Goal: Task Accomplishment & Management: Complete application form

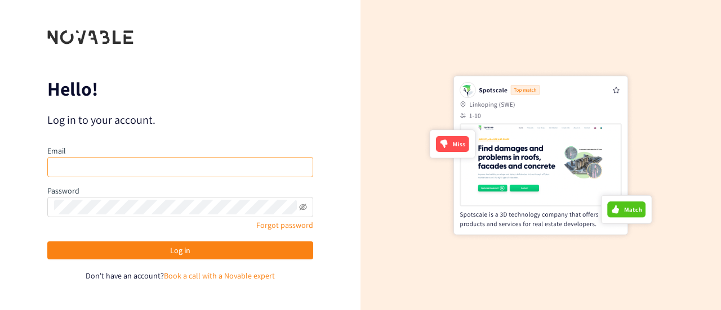
click at [157, 177] on div "Email" at bounding box center [180, 162] width 266 height 35
click at [160, 173] on input "email" at bounding box center [180, 167] width 266 height 20
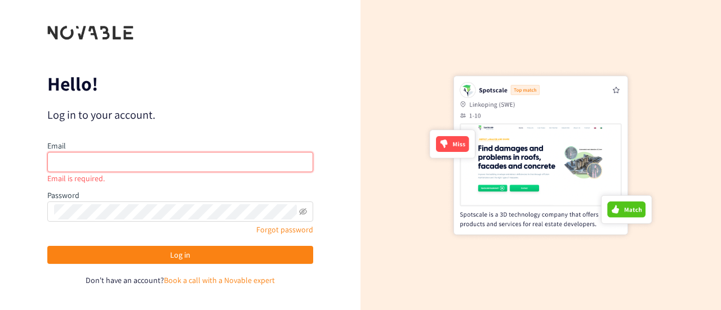
paste input "[EMAIL_ADDRESS][DOMAIN_NAME]"
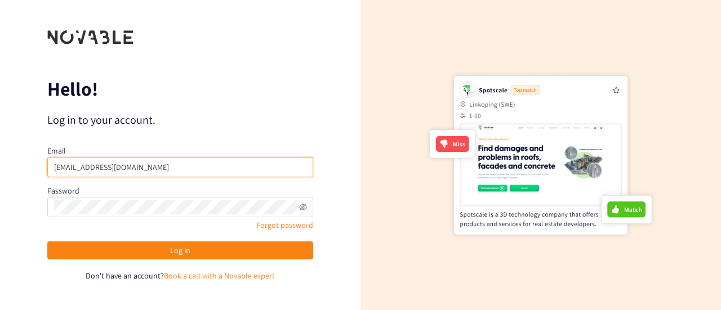
type input "[EMAIL_ADDRESS][DOMAIN_NAME]"
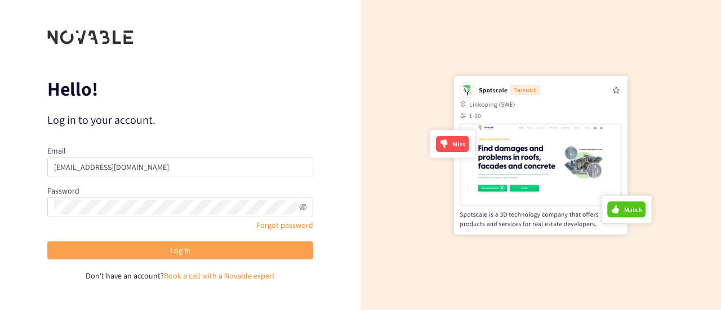
click at [158, 252] on button "Log in" at bounding box center [180, 251] width 266 height 18
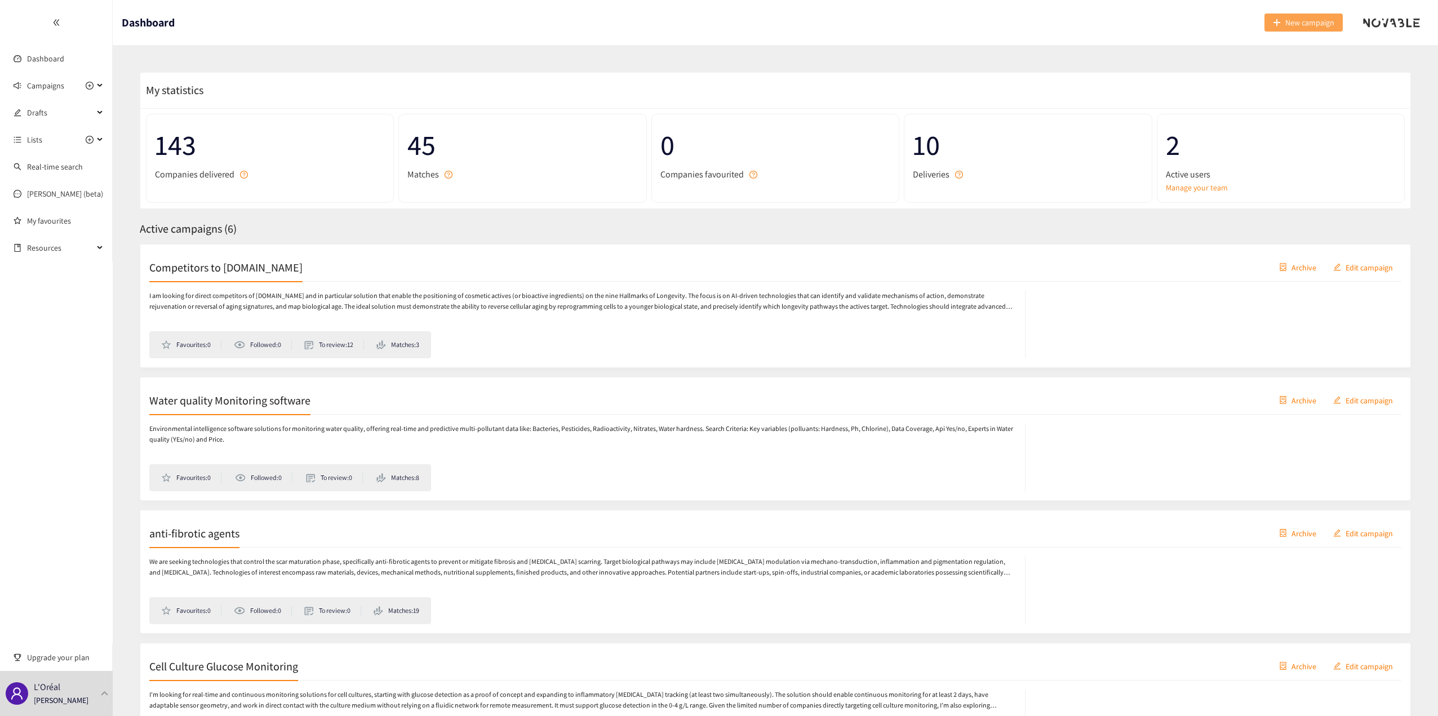
click at [721, 19] on button "New campaign" at bounding box center [1303, 23] width 78 height 18
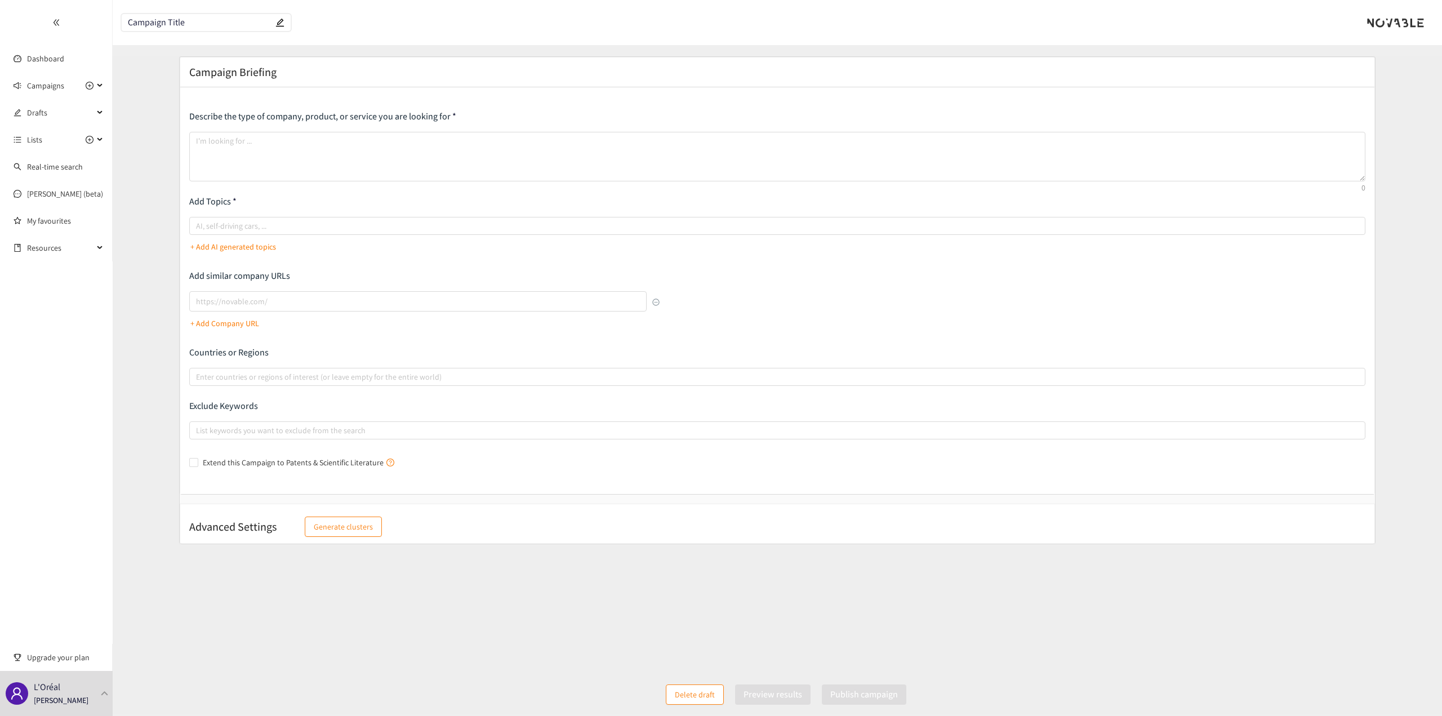
click at [205, 23] on input "Campaign Title" at bounding box center [200, 23] width 145 height 10
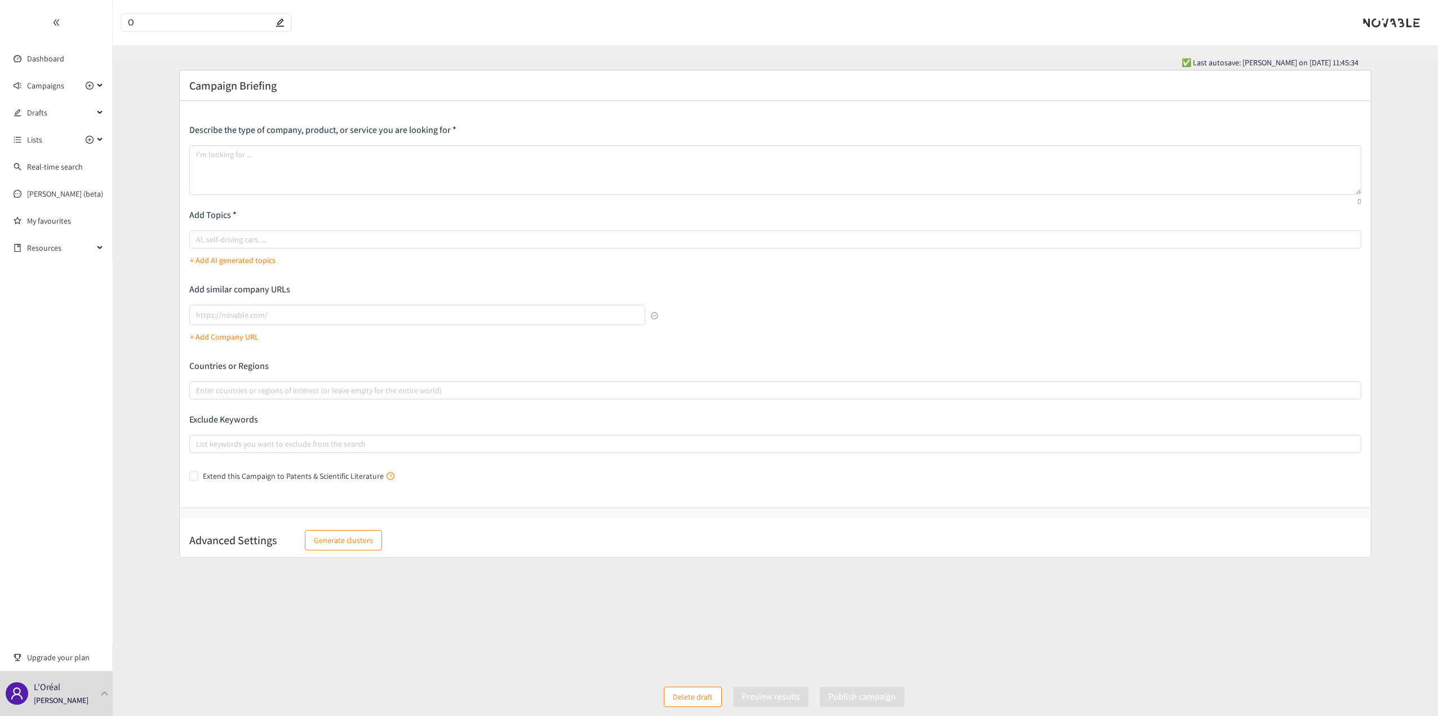
click at [205, 23] on input "O" at bounding box center [200, 23] width 145 height 10
click at [185, 27] on input "O" at bounding box center [200, 23] width 145 height 10
type input "Oral Supplements"
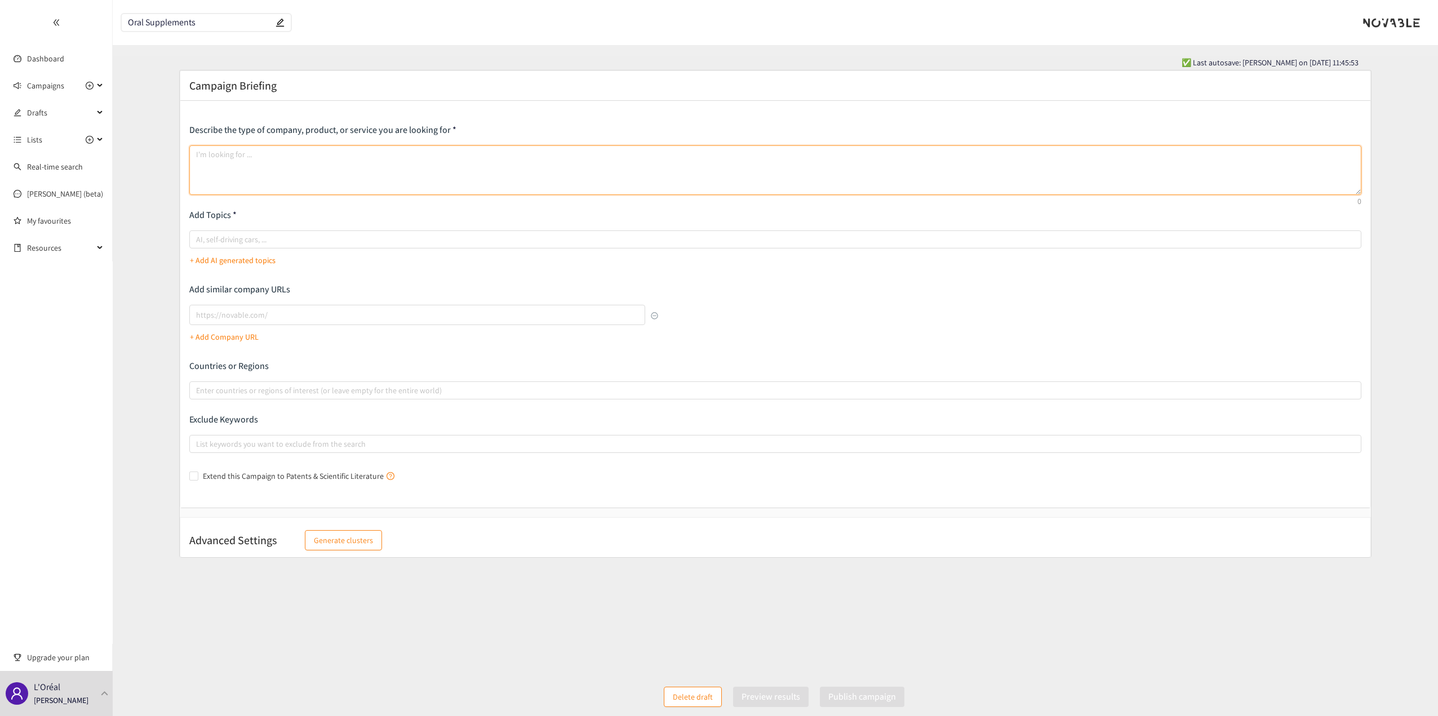
click at [300, 187] on textarea at bounding box center [775, 170] width 1172 height 50
click at [246, 170] on textarea at bounding box center [775, 170] width 1172 height 50
paste textarea "Brands with Oral suplements on the market and: 1. Intellectual property on a in…"
click at [298, 181] on textarea "Brands with Oral suplements on the market and: 1. Intellectual property on a in…" at bounding box center [775, 170] width 1172 height 50
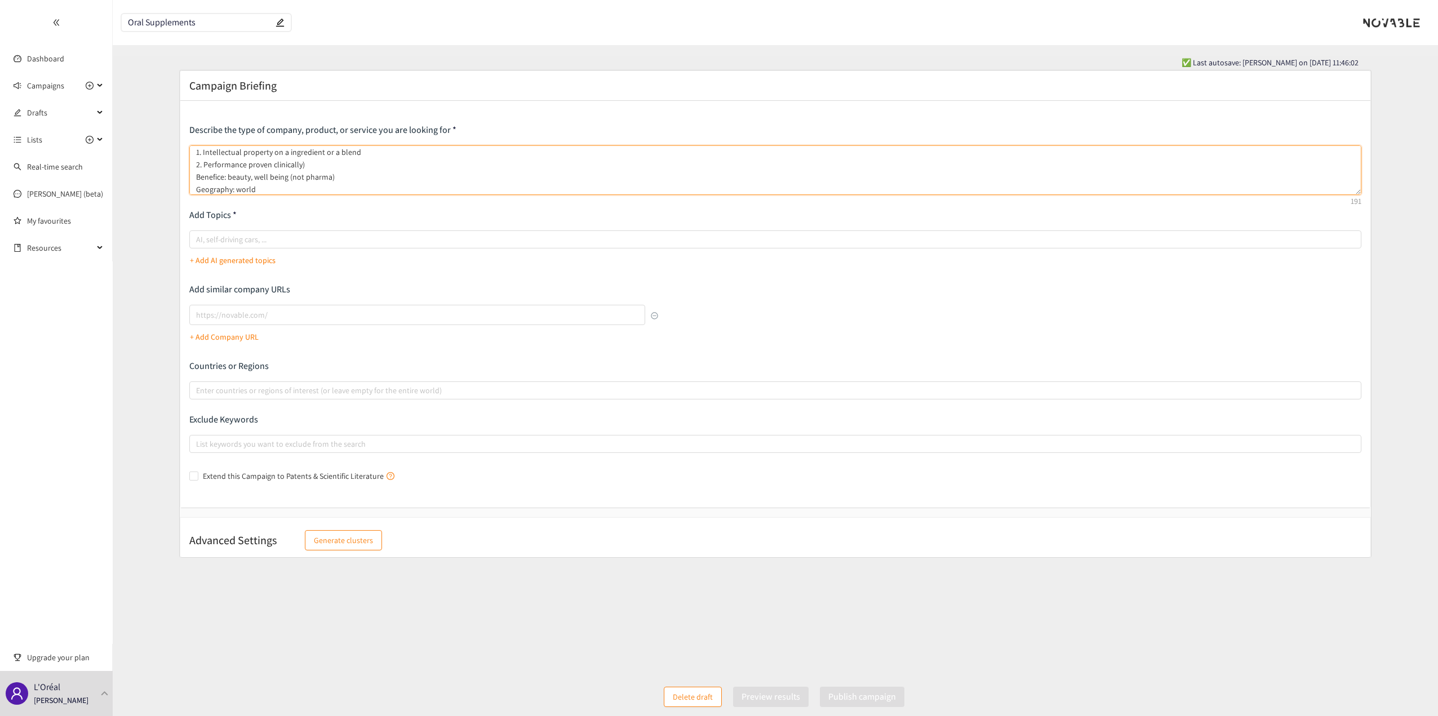
click at [263, 193] on textarea "Brands with Oral suplements on the market and: 1. Intellectual property on a in…" at bounding box center [775, 170] width 1172 height 50
click at [380, 151] on textarea "Brands with Oral suplements on the market and: 1. Intellectual property on a in…" at bounding box center [775, 170] width 1172 height 50
click at [292, 152] on textarea "Brands with Oral suplements on the market and: 1. Intellectual property on a in…" at bounding box center [775, 170] width 1172 height 50
click at [359, 155] on textarea "Brands with Oral suplements on the market and: 1. Intellectual property on a in…" at bounding box center [775, 170] width 1172 height 50
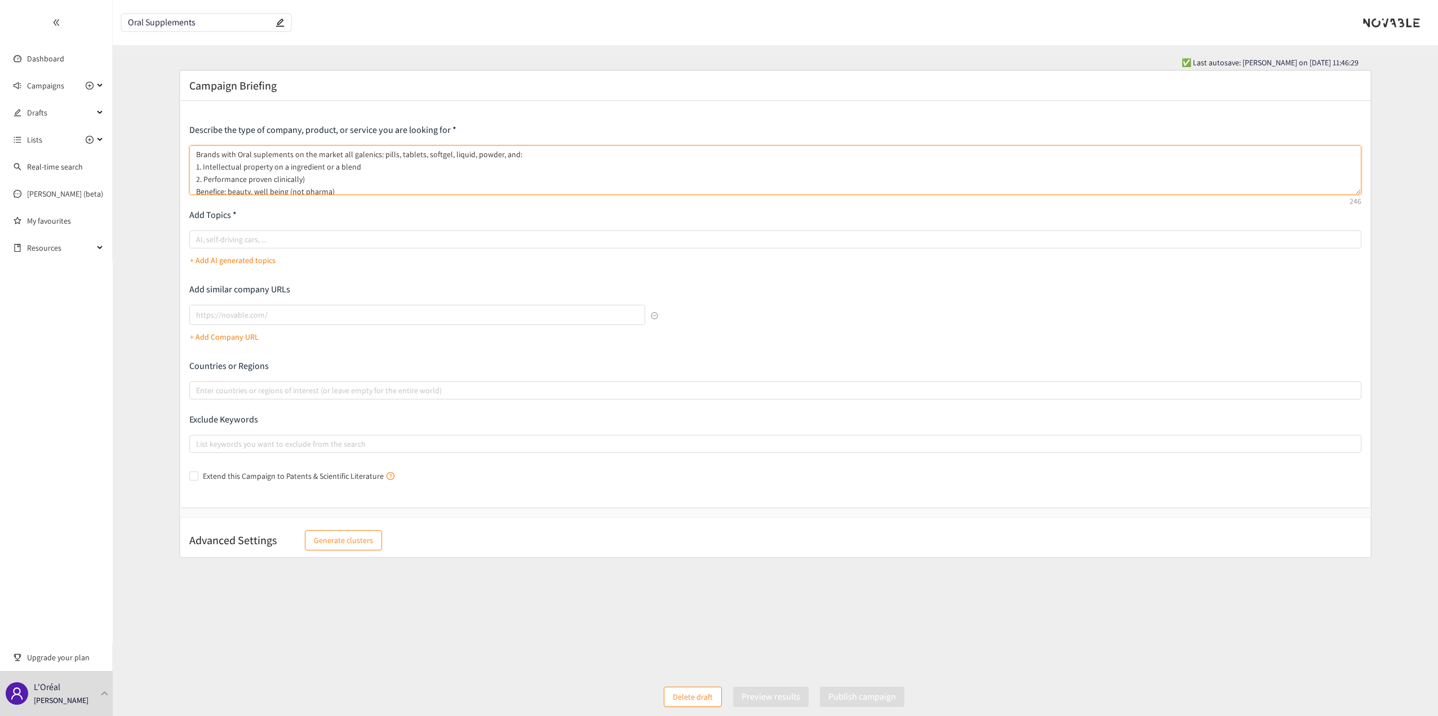
click at [338, 154] on textarea "Brands with Oral suplements on the market all galenics: pills, tablets, softgel…" at bounding box center [775, 170] width 1172 height 50
click at [380, 156] on textarea "Brands with Oral suplements on the market (all galenics: pills, tablets, softge…" at bounding box center [775, 170] width 1172 height 50
click at [434, 154] on textarea "Brands with Oral suplements on the market (all galenics: pills, tablets, softge…" at bounding box center [775, 170] width 1172 height 50
click at [467, 161] on textarea "Brands with Oral suplements on the market (all galenics: pills, tablets, softge…" at bounding box center [775, 170] width 1172 height 50
drag, startPoint x: 487, startPoint y: 154, endPoint x: 494, endPoint y: 154, distance: 6.2
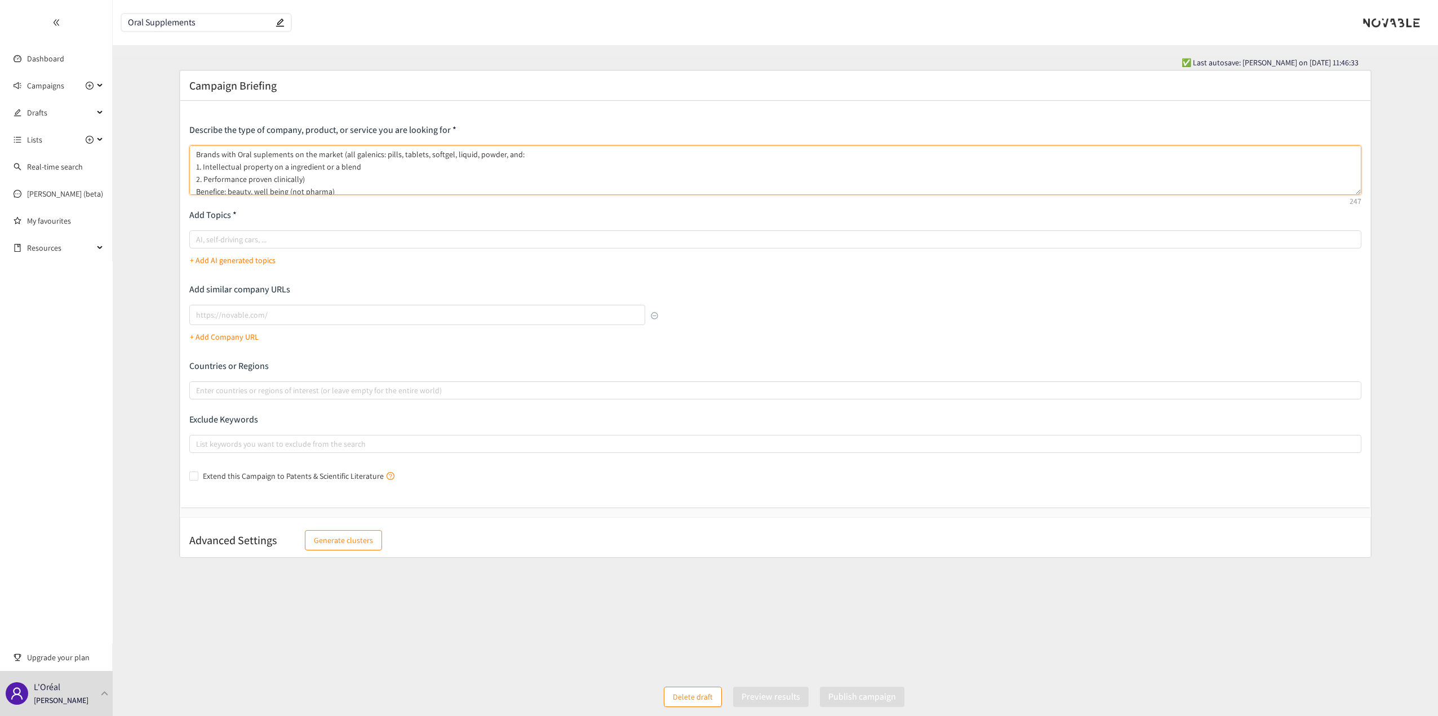
click at [488, 154] on textarea "Brands with Oral suplements on the market (all galenics: pills, tablets, softge…" at bounding box center [775, 170] width 1172 height 50
click at [495, 155] on textarea "Brands with Oral suplements on the market (all galenics: pills, tablets, softge…" at bounding box center [775, 170] width 1172 height 50
click at [500, 156] on textarea "Brands with Oral suplements on the market (all galenics: pills, tablets, softge…" at bounding box center [775, 170] width 1172 height 50
click at [548, 150] on textarea "Brands with Oral suplements on the market (all galenics: pills, tablets, softge…" at bounding box center [775, 170] width 1172 height 50
click at [532, 154] on textarea "Brands with Oral suplements on the market (all galenics: pills, tablets, softge…" at bounding box center [775, 170] width 1172 height 50
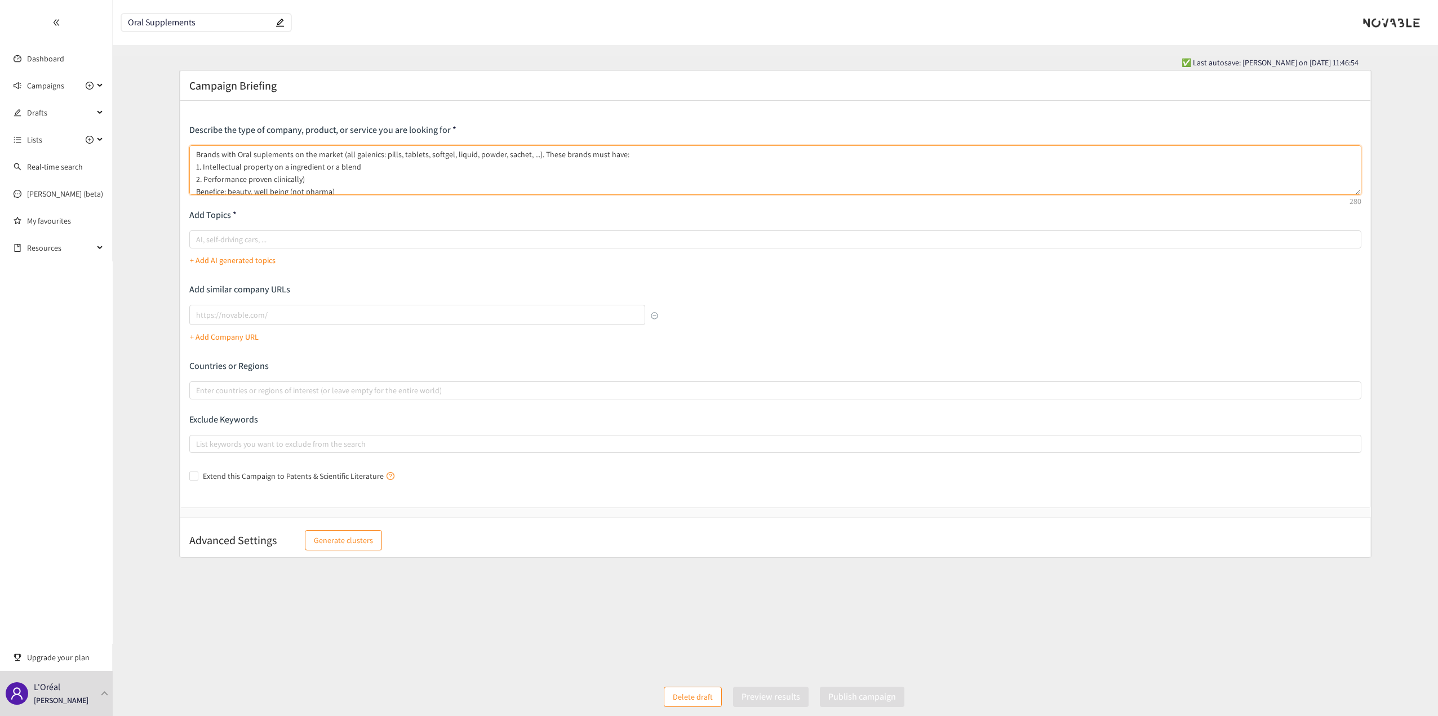
click at [394, 166] on textarea "Brands with Oral suplements on the market (all galenics: pills, tablets, softge…" at bounding box center [775, 170] width 1172 height 50
click at [306, 177] on textarea "Brands with Oral suplements on the market (all galenics: pills, tablets, softge…" at bounding box center [775, 170] width 1172 height 50
click at [202, 177] on textarea "Brands with Oral suplements on the market (all galenics: pills, tablets, softge…" at bounding box center [775, 170] width 1172 height 50
click at [416, 180] on textarea "Brands with Oral suplements on the market (all galenics: pills, tablets, softge…" at bounding box center [775, 170] width 1172 height 50
click at [202, 178] on textarea "Brands with Oral suplements on the market (all galenics: pills, tablets, softge…" at bounding box center [775, 170] width 1172 height 50
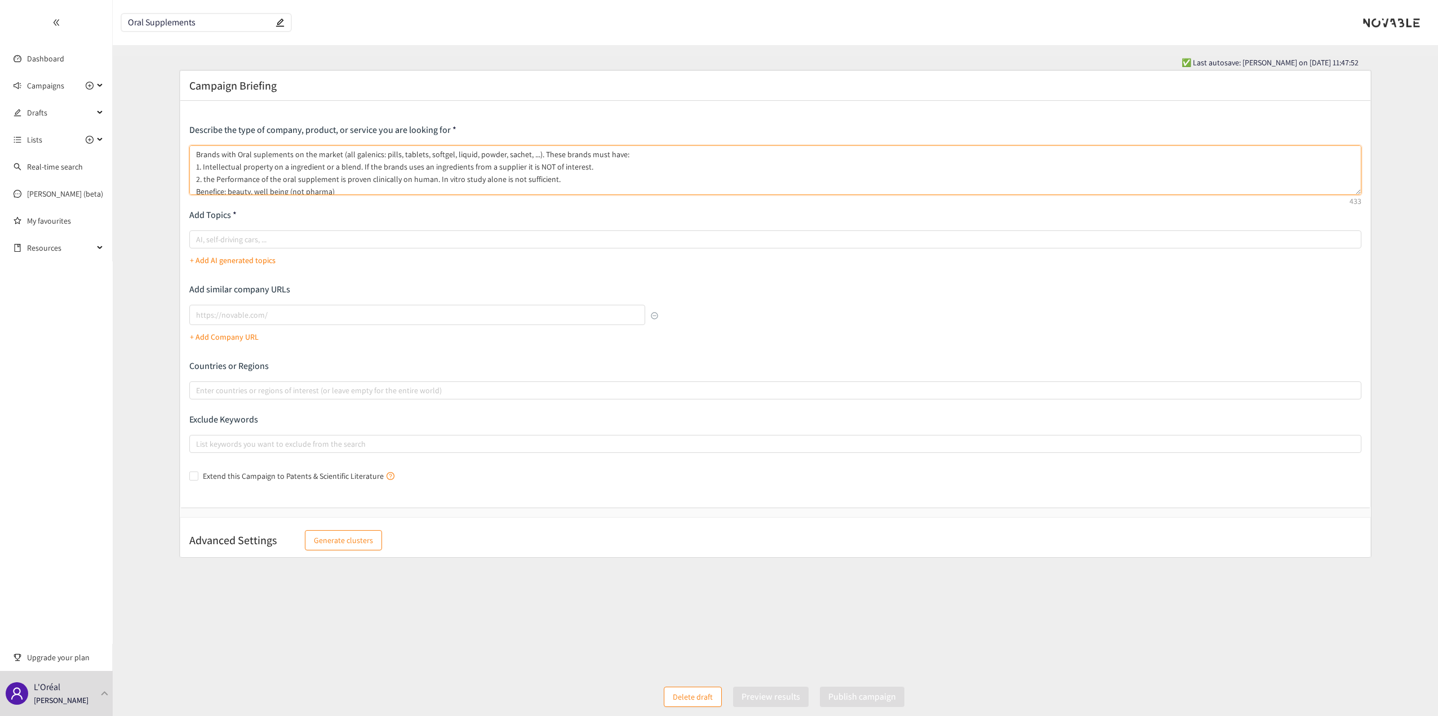
click at [206, 179] on textarea "Brands with Oral suplements on the market (all galenics: pills, tablets, softge…" at bounding box center [775, 170] width 1172 height 50
click at [412, 178] on textarea "Brands with Oral suplements on the market (all galenics: pills, tablets, softge…" at bounding box center [775, 170] width 1172 height 50
click at [226, 173] on textarea "Brands with Oral suplements on the market (all galenics: pills, tablets, softge…" at bounding box center [775, 170] width 1172 height 50
click at [249, 174] on textarea "Brands with Oral suplements on the market (all galenics: pills, tablets, softge…" at bounding box center [775, 170] width 1172 height 50
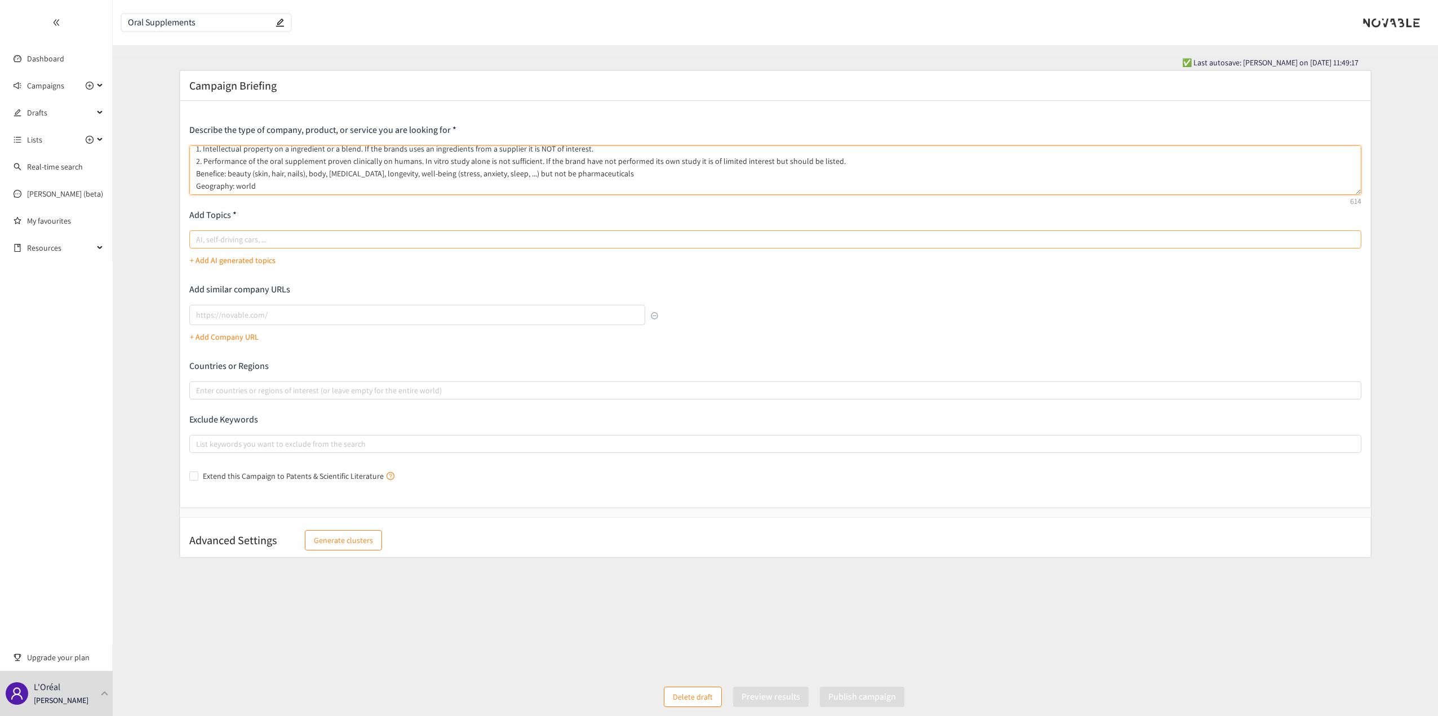
click at [298, 236] on div at bounding box center [770, 240] width 1156 height 14
type textarea "Brands with Oral suplements on the market (all galenics: pills, tablets, softge…"
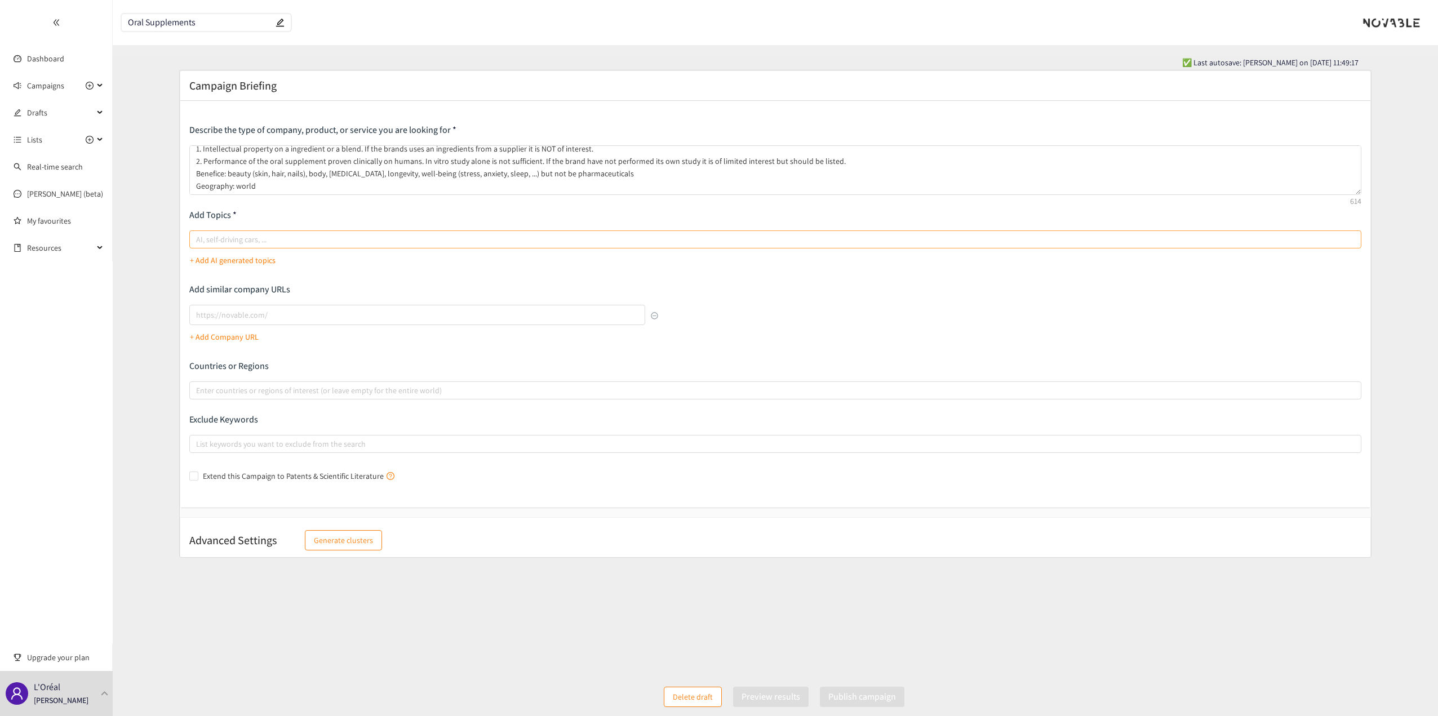
click at [198, 236] on input "AI, self-driving cars, ..." at bounding box center [197, 240] width 2 height 14
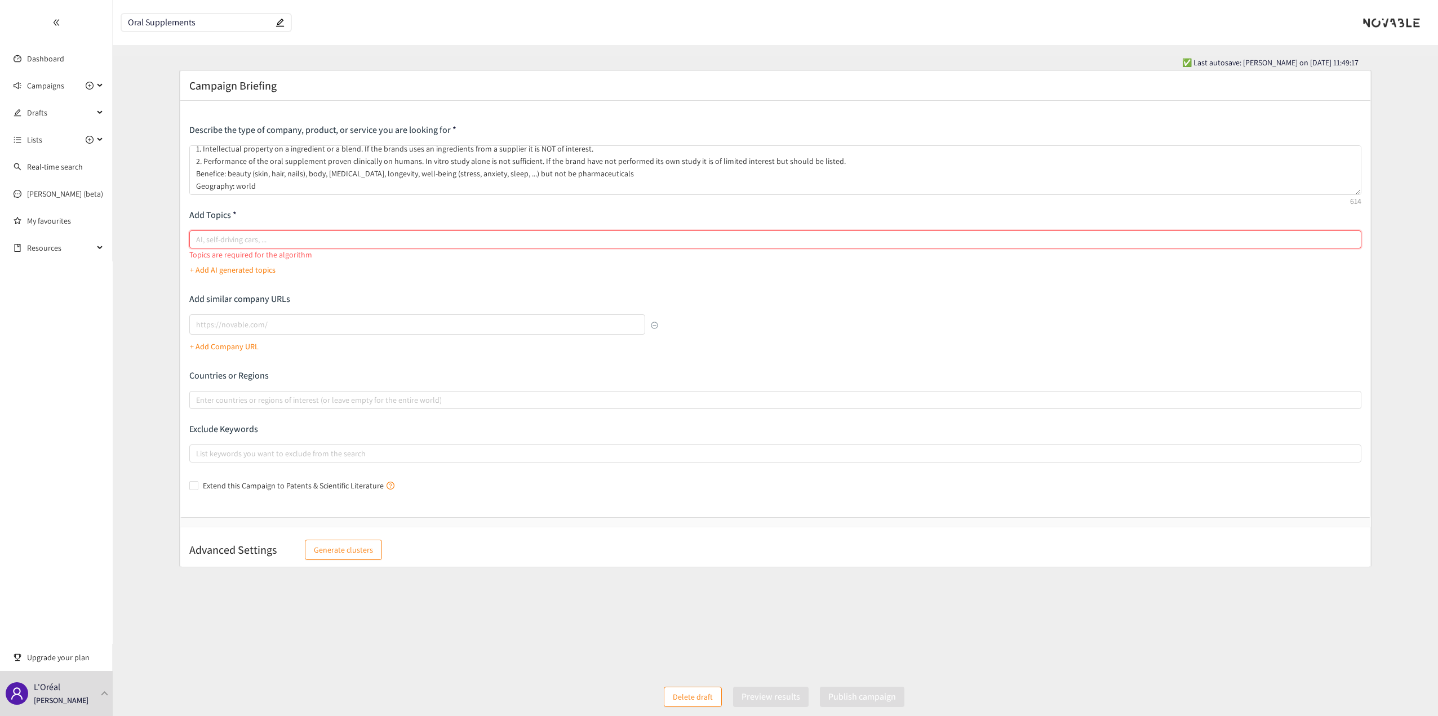
click at [257, 264] on p "+ Add AI generated topics" at bounding box center [233, 270] width 86 height 12
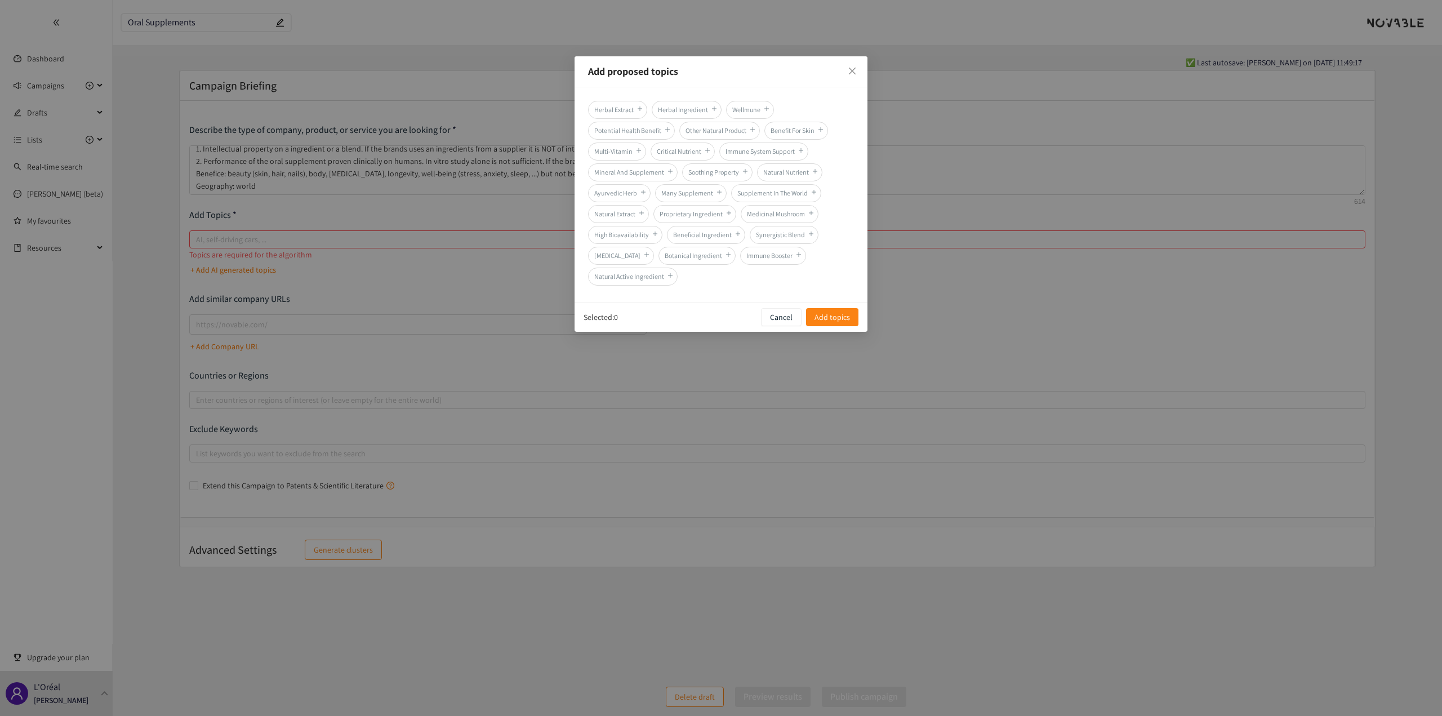
click at [721, 217] on span "Proprietary Ingredient" at bounding box center [695, 214] width 83 height 18
click at [721, 124] on span "Benefit For Skin" at bounding box center [797, 131] width 64 height 18
click at [721, 70] on span "Close" at bounding box center [852, 71] width 30 height 30
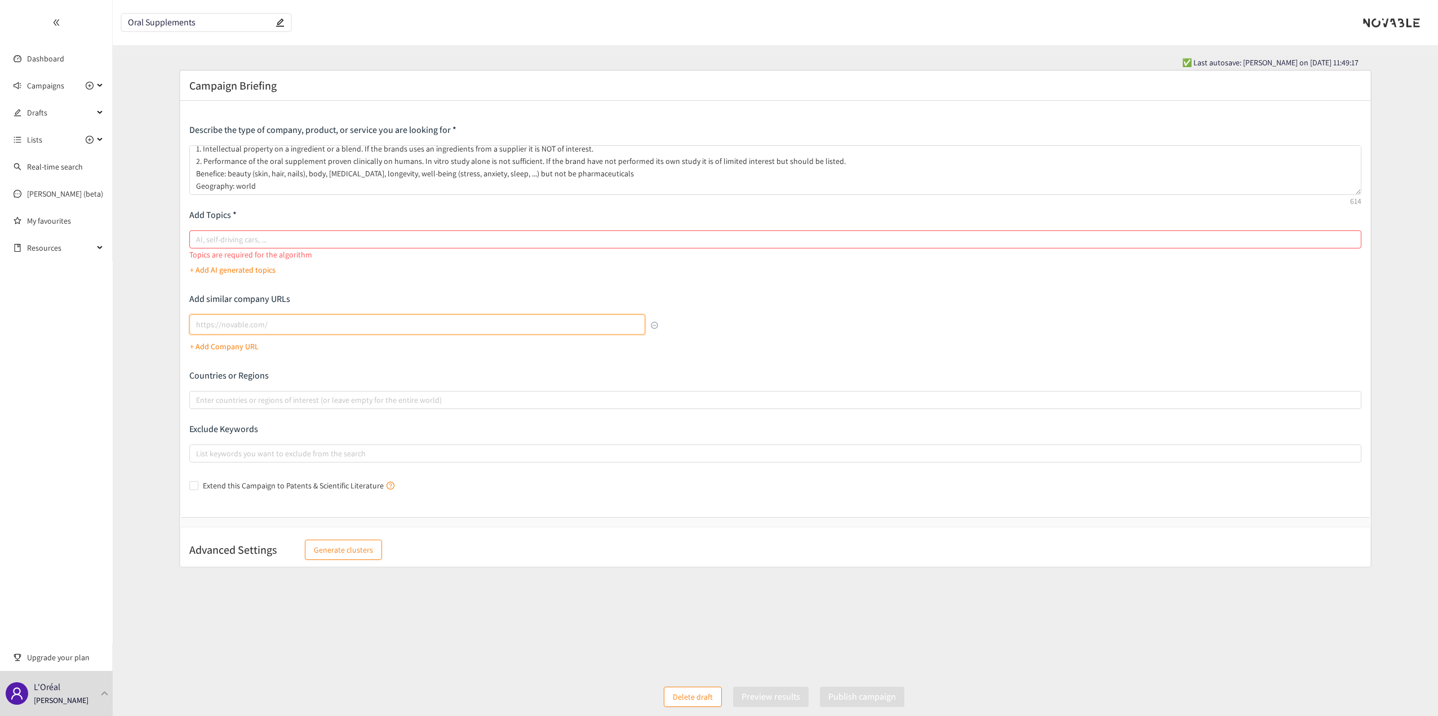
click at [303, 310] on input "lookalikes url" at bounding box center [417, 324] width 456 height 20
paste input "[URL][DOMAIN_NAME]"
type input "[URL][DOMAIN_NAME]"
click at [245, 310] on p "+ Add Company URL" at bounding box center [224, 346] width 69 height 12
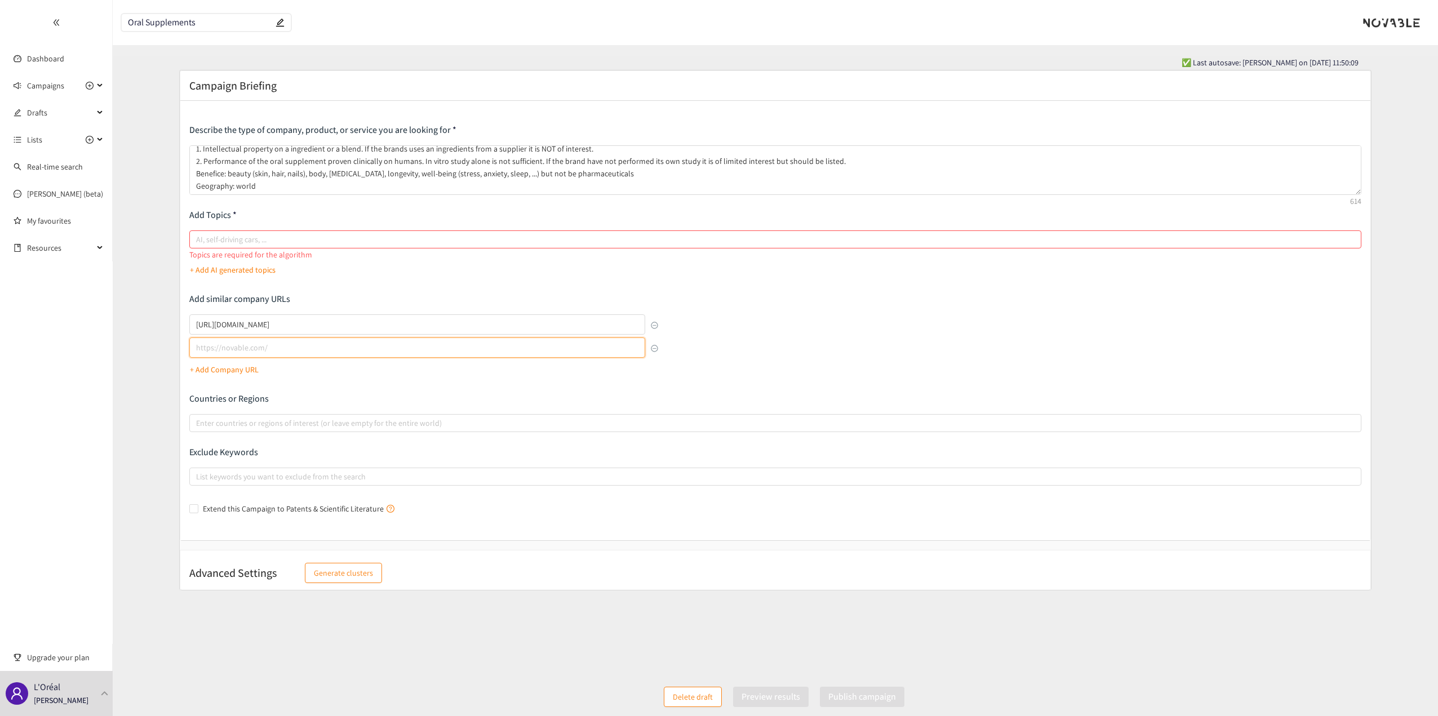
click at [238, 310] on input "lookalikes url" at bounding box center [417, 347] width 456 height 20
paste input "[URL][DOMAIN_NAME]"
type input "[URL][DOMAIN_NAME]"
click at [323, 310] on div "Describe the type of company, product, or service you are looking for Brands wi…" at bounding box center [775, 321] width 1172 height 394
click at [234, 310] on p "+ Add Company URL" at bounding box center [224, 369] width 69 height 12
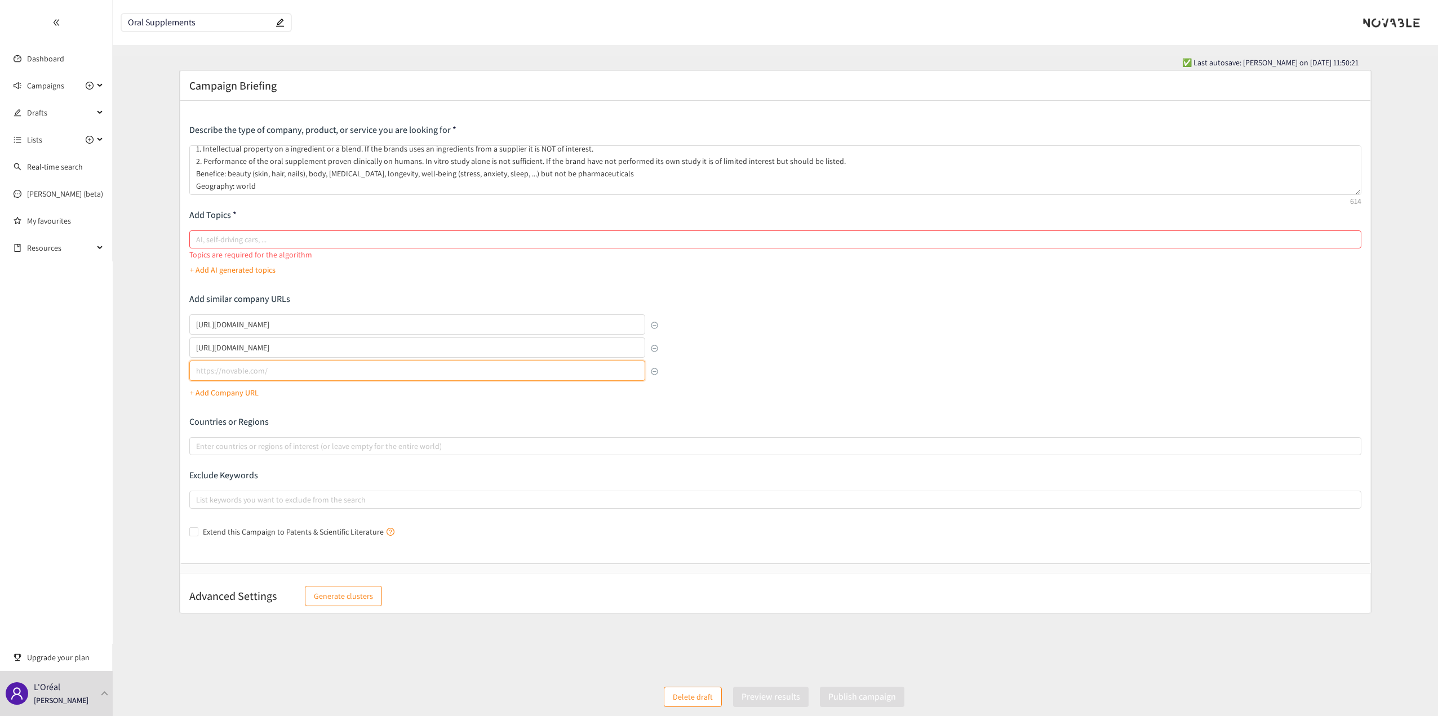
click at [249, 310] on input "lookalikes url" at bounding box center [417, 371] width 456 height 20
paste input "[URL][DOMAIN_NAME]"
type input "[URL][DOMAIN_NAME]"
click at [421, 310] on p "Exclude Keywords" at bounding box center [775, 475] width 1172 height 12
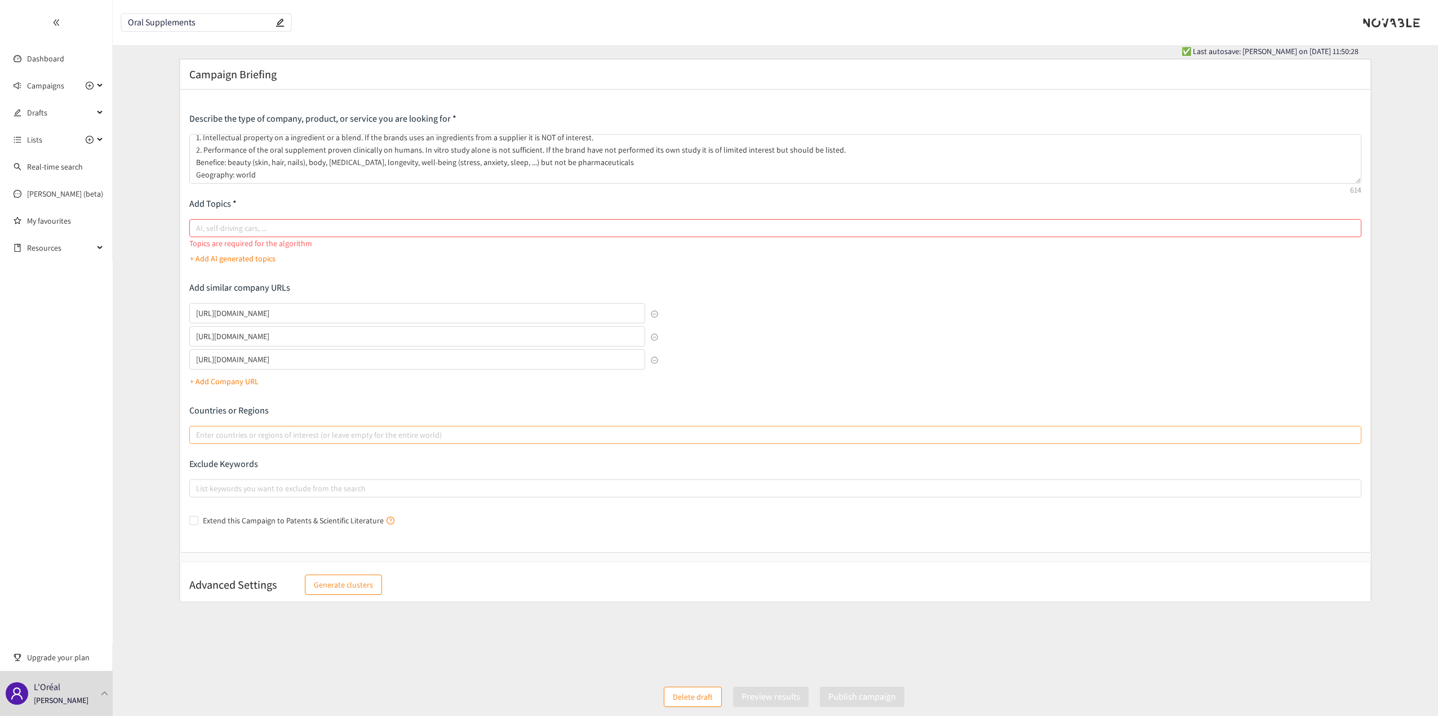
click at [721, 310] on div at bounding box center [770, 435] width 1156 height 14
click at [198, 310] on input "Enter countries or regions of interest (or leave empty for the entire world)" at bounding box center [197, 435] width 2 height 14
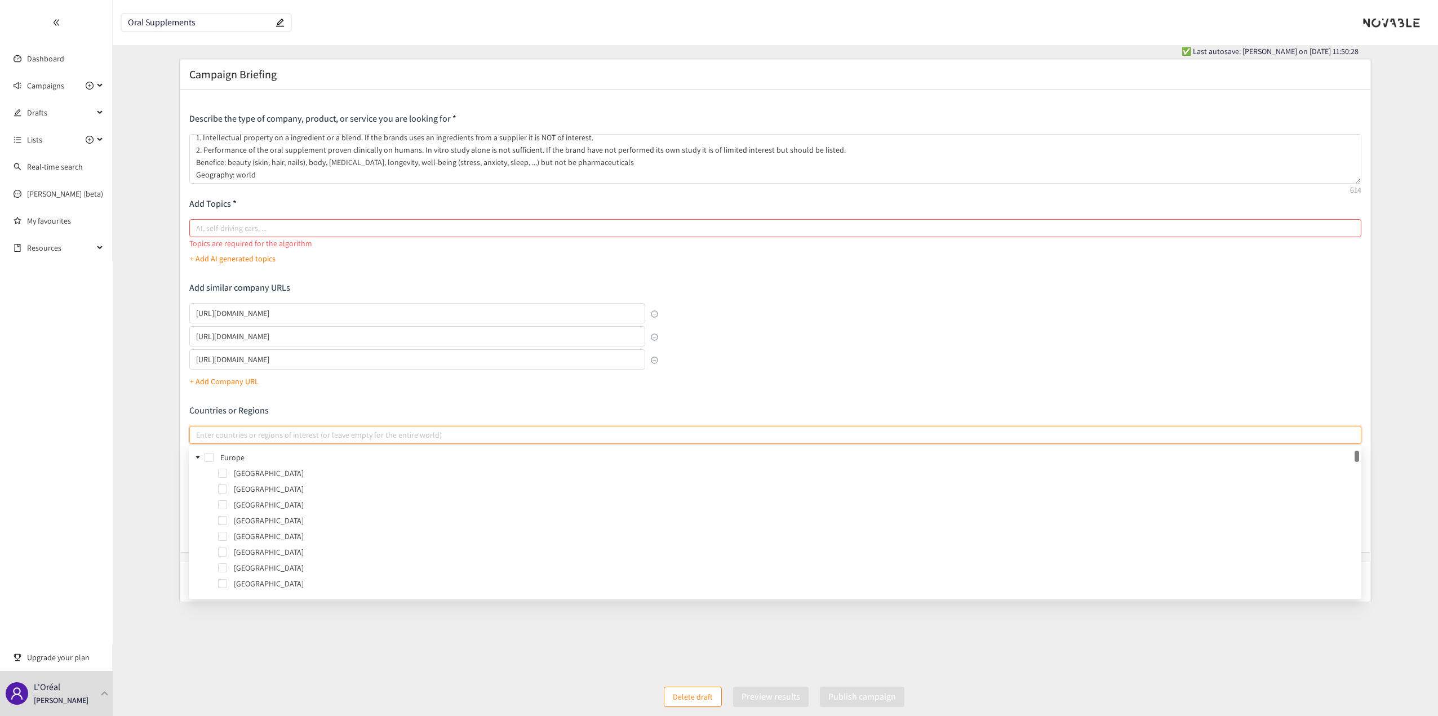
click at [194, 310] on span at bounding box center [198, 458] width 14 height 14
drag, startPoint x: 230, startPoint y: 616, endPoint x: 363, endPoint y: 616, distance: 133.0
click at [239, 310] on form "Campaign Briefing Describe the type of company, product, or service you are loo…" at bounding box center [775, 368] width 1325 height 619
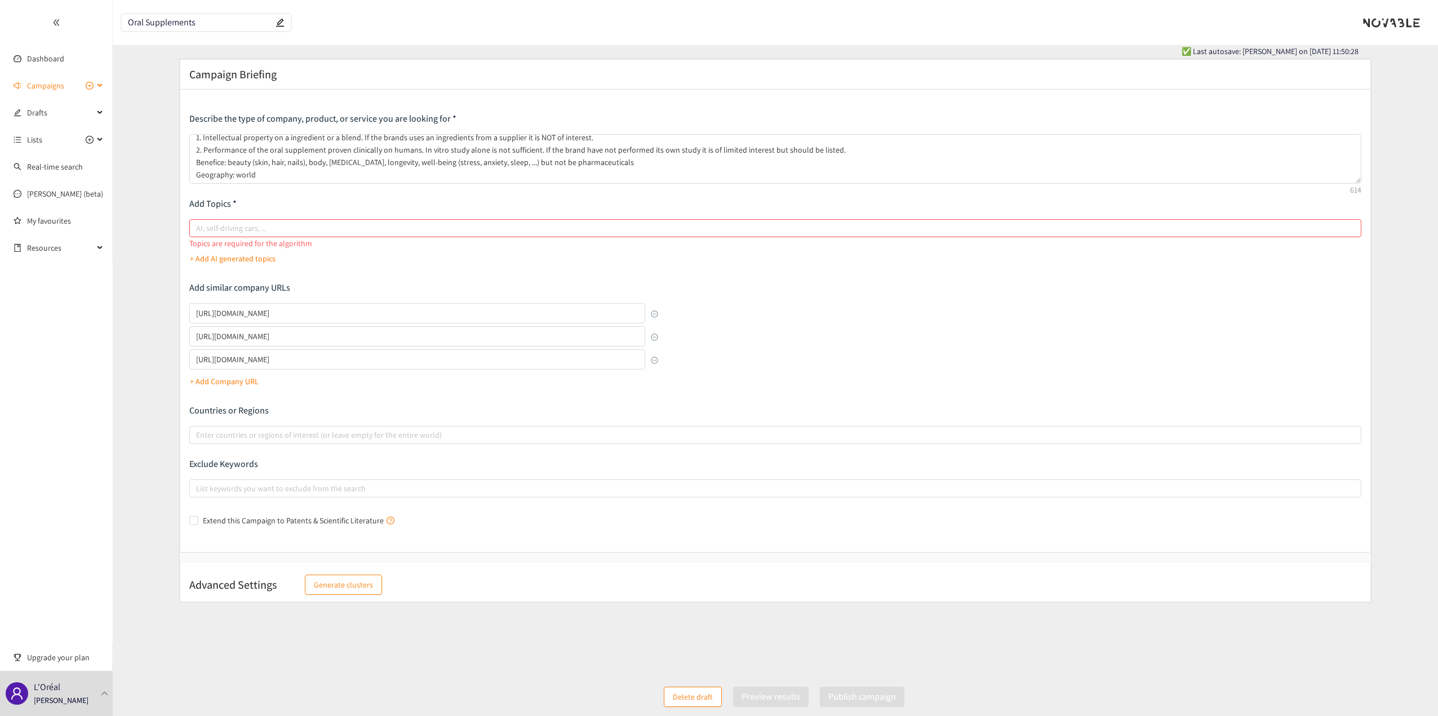
click at [101, 86] on div "Campaigns" at bounding box center [56, 85] width 113 height 23
click at [721, 310] on form "Campaign Briefing Describe the type of company, product, or service you are loo…" at bounding box center [775, 368] width 1325 height 619
click at [685, 310] on form "Campaign Briefing Describe the type of company, product, or service you are loo…" at bounding box center [775, 368] width 1325 height 619
click at [361, 223] on div at bounding box center [770, 228] width 1156 height 14
click at [198, 223] on input "AI, self-driving cars, ..." at bounding box center [197, 228] width 2 height 14
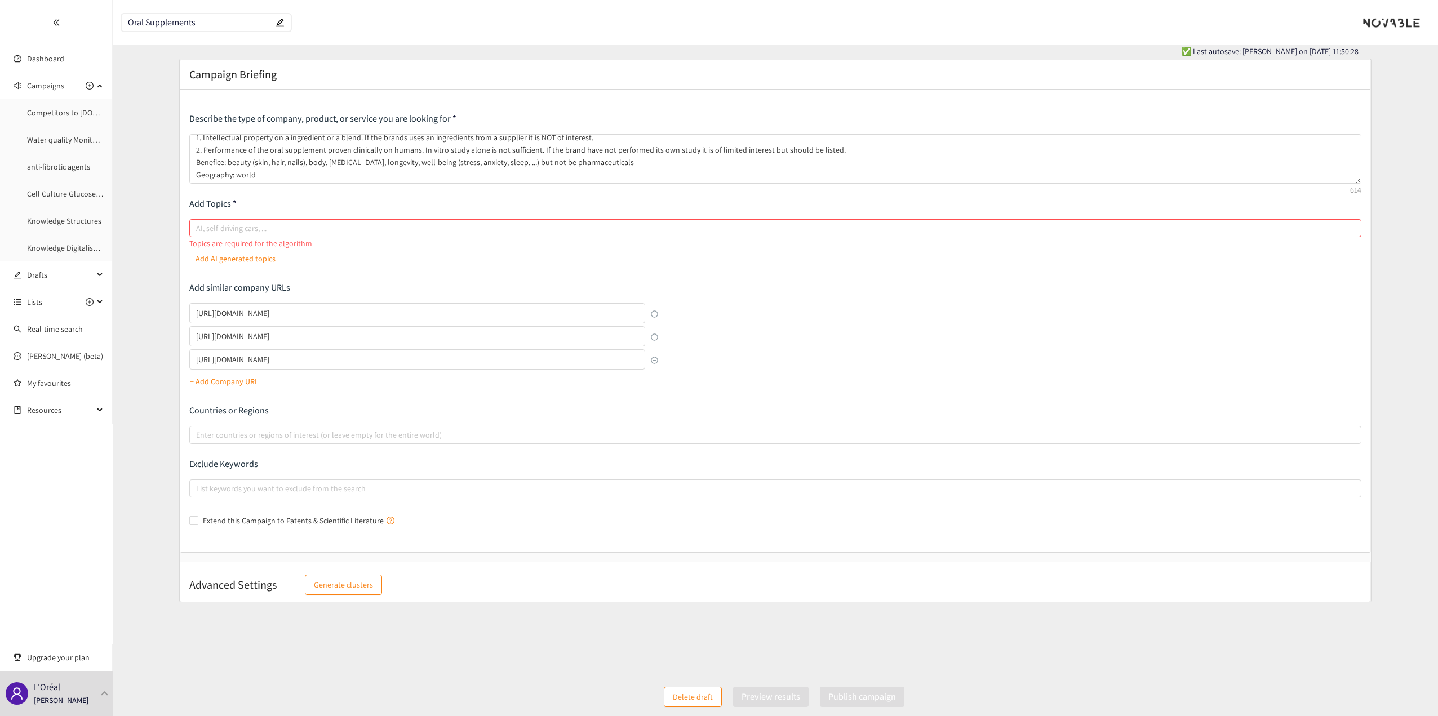
click at [251, 259] on p "+ Add AI generated topics" at bounding box center [233, 258] width 86 height 12
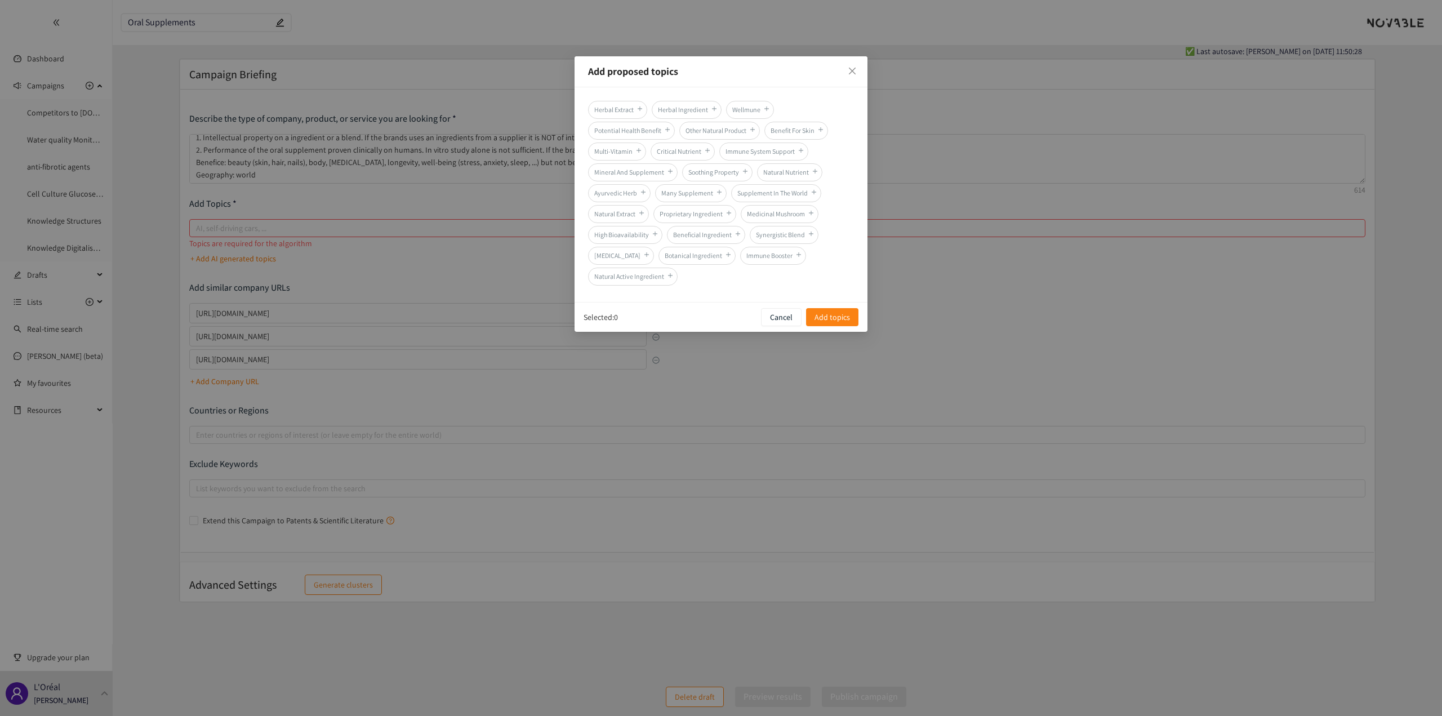
click at [721, 212] on icon "plus" at bounding box center [729, 213] width 6 height 7
click at [721, 130] on icon "plus" at bounding box center [821, 130] width 5 height 1
click at [721, 152] on icon "plus" at bounding box center [801, 150] width 6 height 7
click at [721, 310] on span "Add topics" at bounding box center [832, 317] width 35 height 12
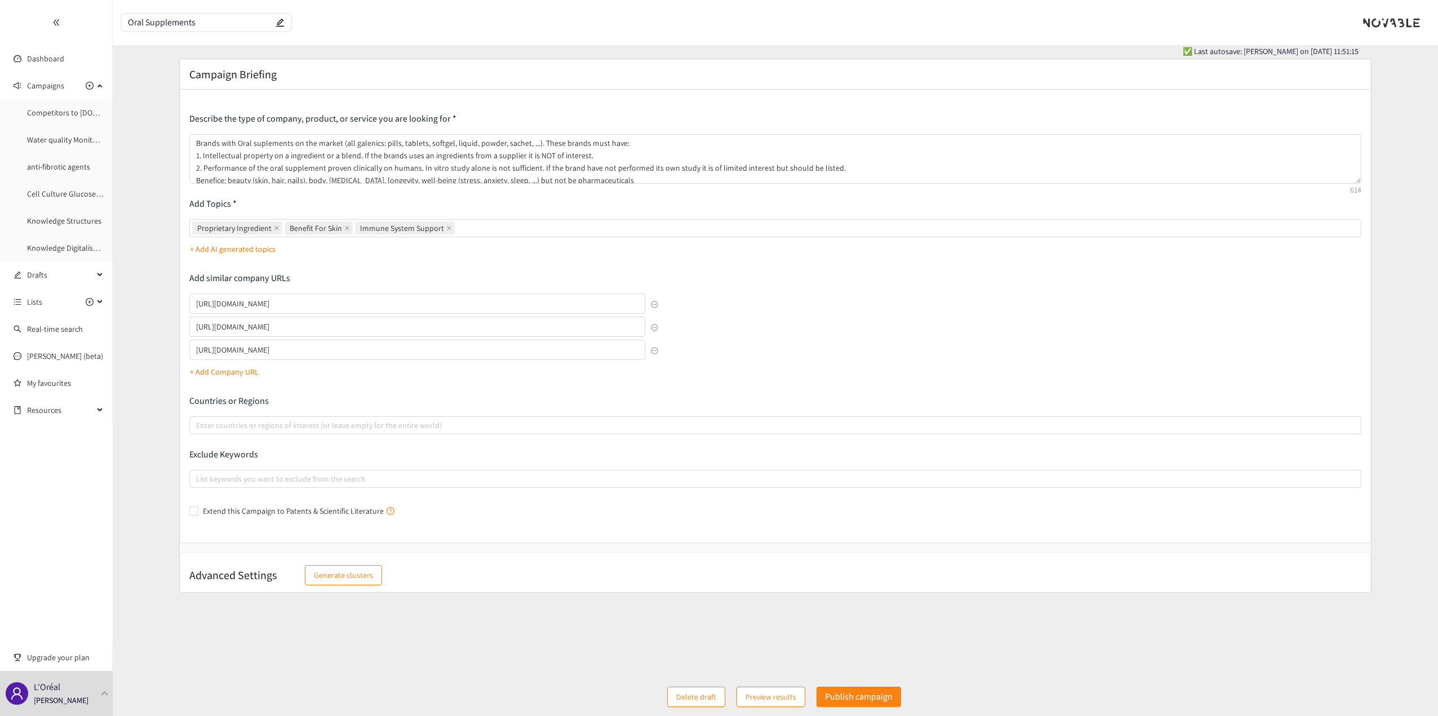
click at [721, 310] on span "Preview results" at bounding box center [770, 697] width 51 height 12
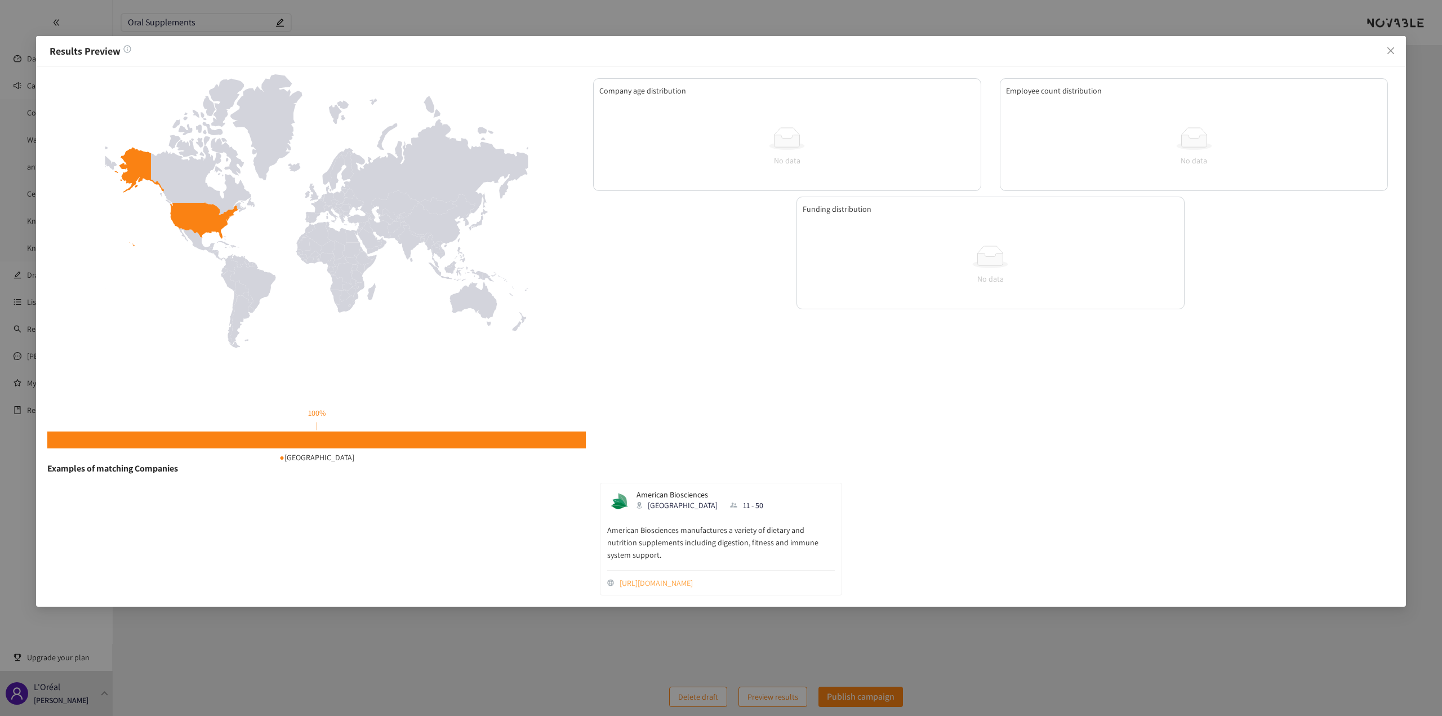
click at [691, 310] on link "[URL][DOMAIN_NAME]" at bounding box center [727, 583] width 215 height 12
click at [721, 52] on span "Close" at bounding box center [1391, 51] width 30 height 30
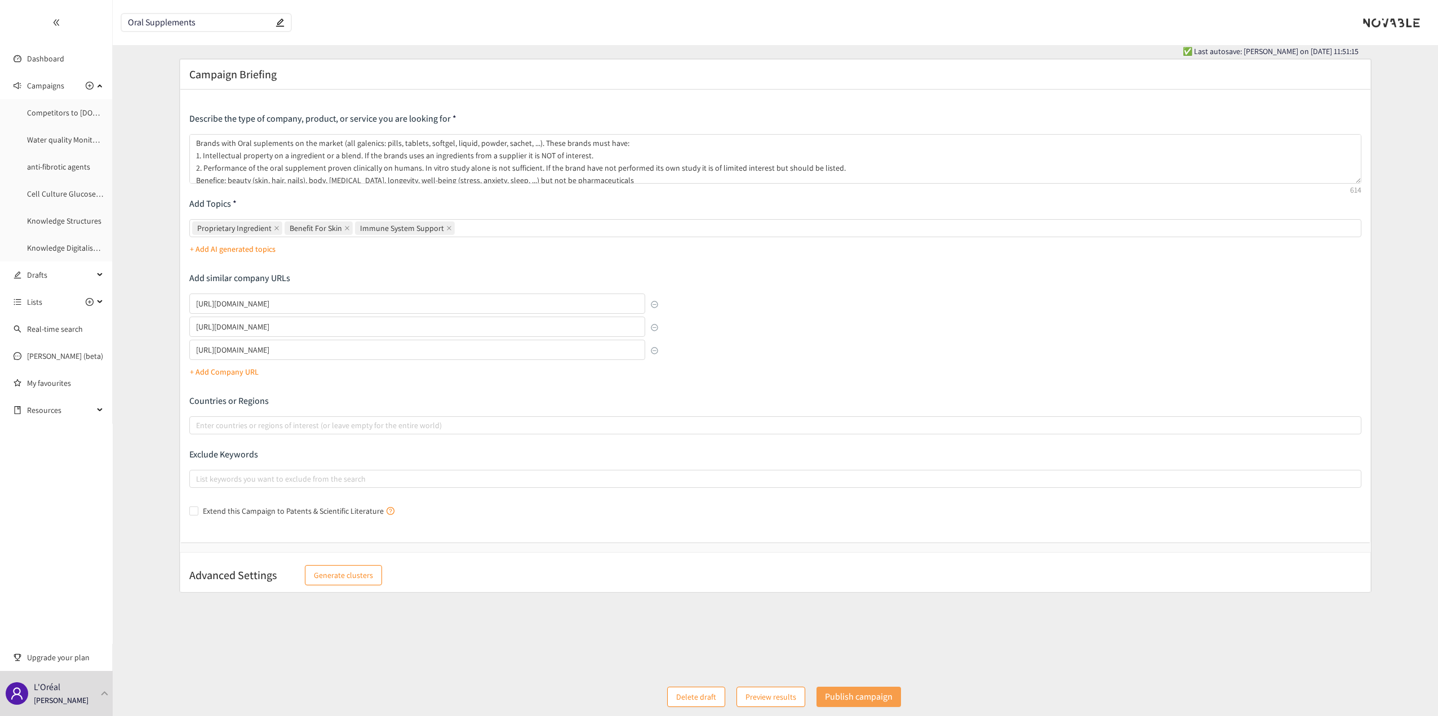
click at [721, 310] on p "Publish campaign" at bounding box center [859, 697] width 68 height 14
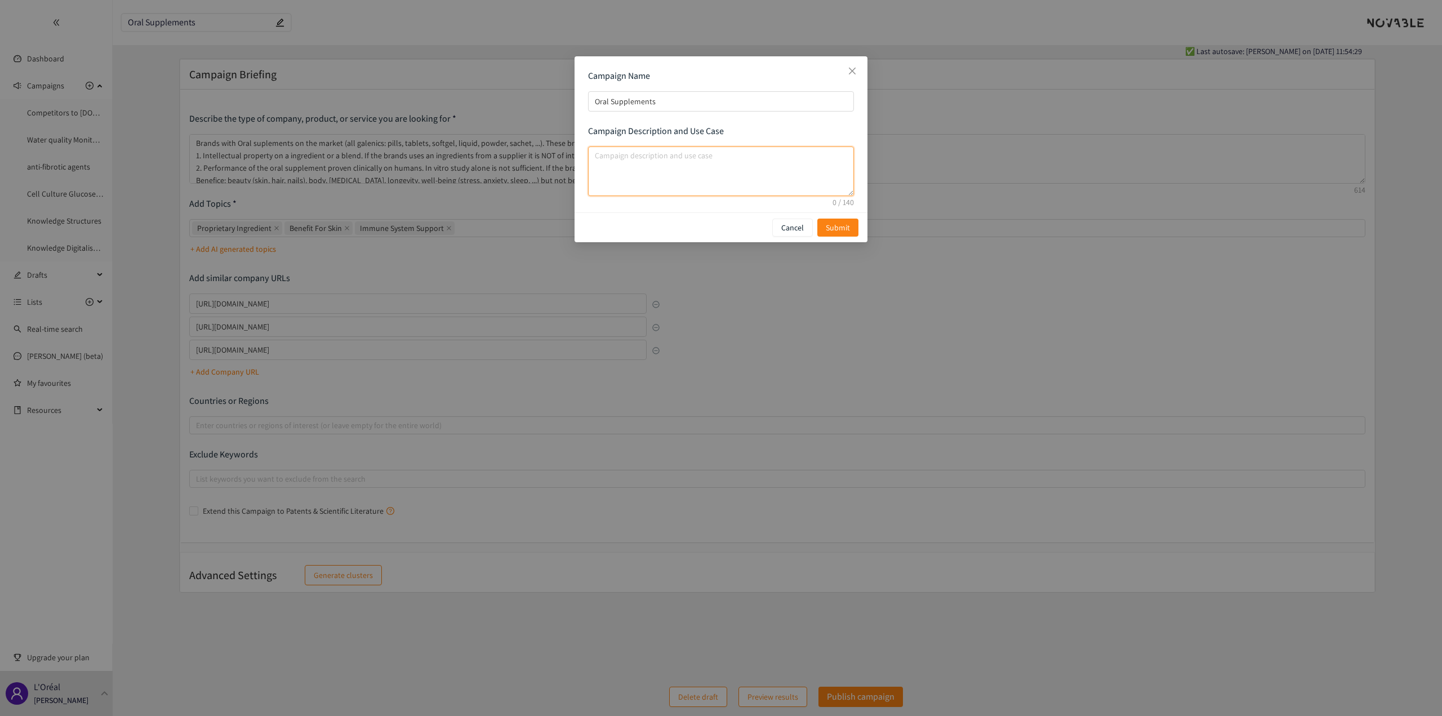
click at [721, 174] on textarea "campaign description and use case" at bounding box center [721, 171] width 266 height 50
type textarea "Brands of oral supplements with proprietary ingredients or blends and clinicall…"
click at [721, 74] on icon "close" at bounding box center [852, 71] width 7 height 7
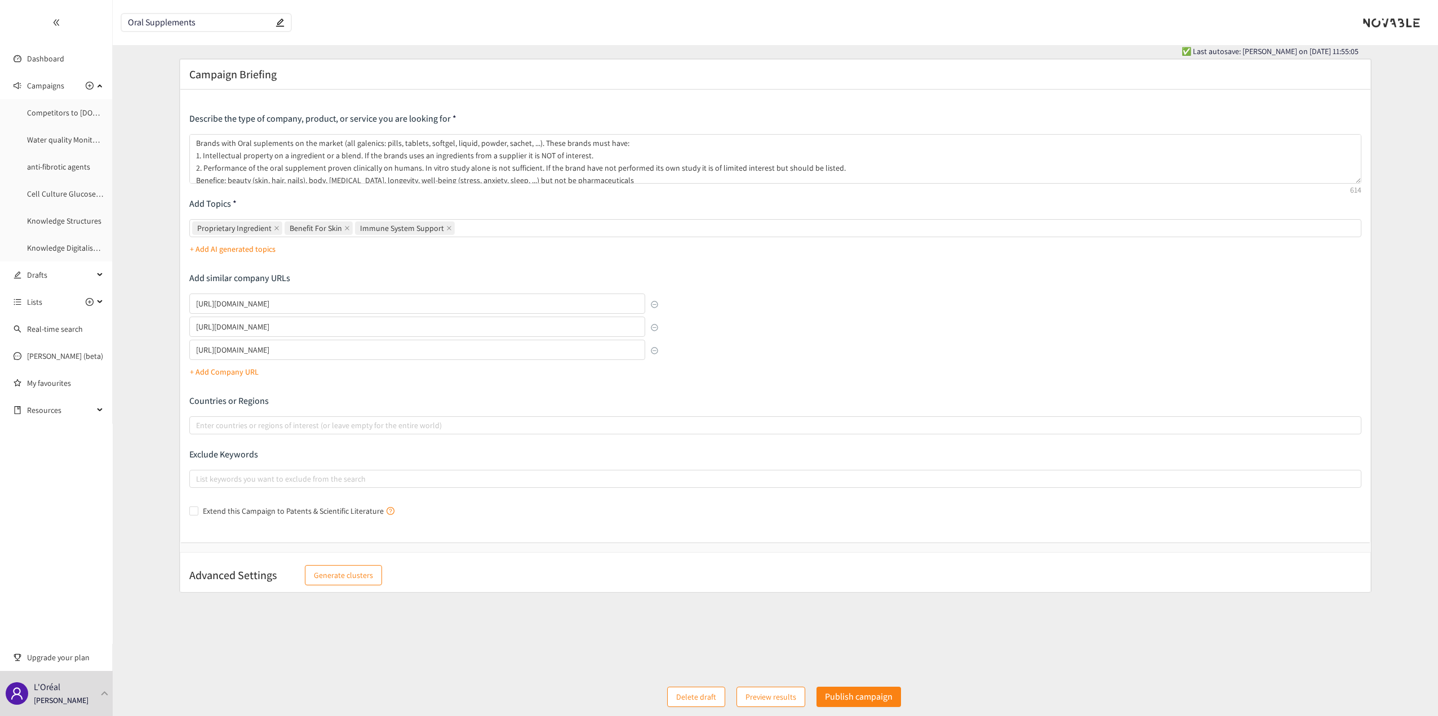
click at [240, 310] on p "+ Add Company URL" at bounding box center [224, 372] width 69 height 12
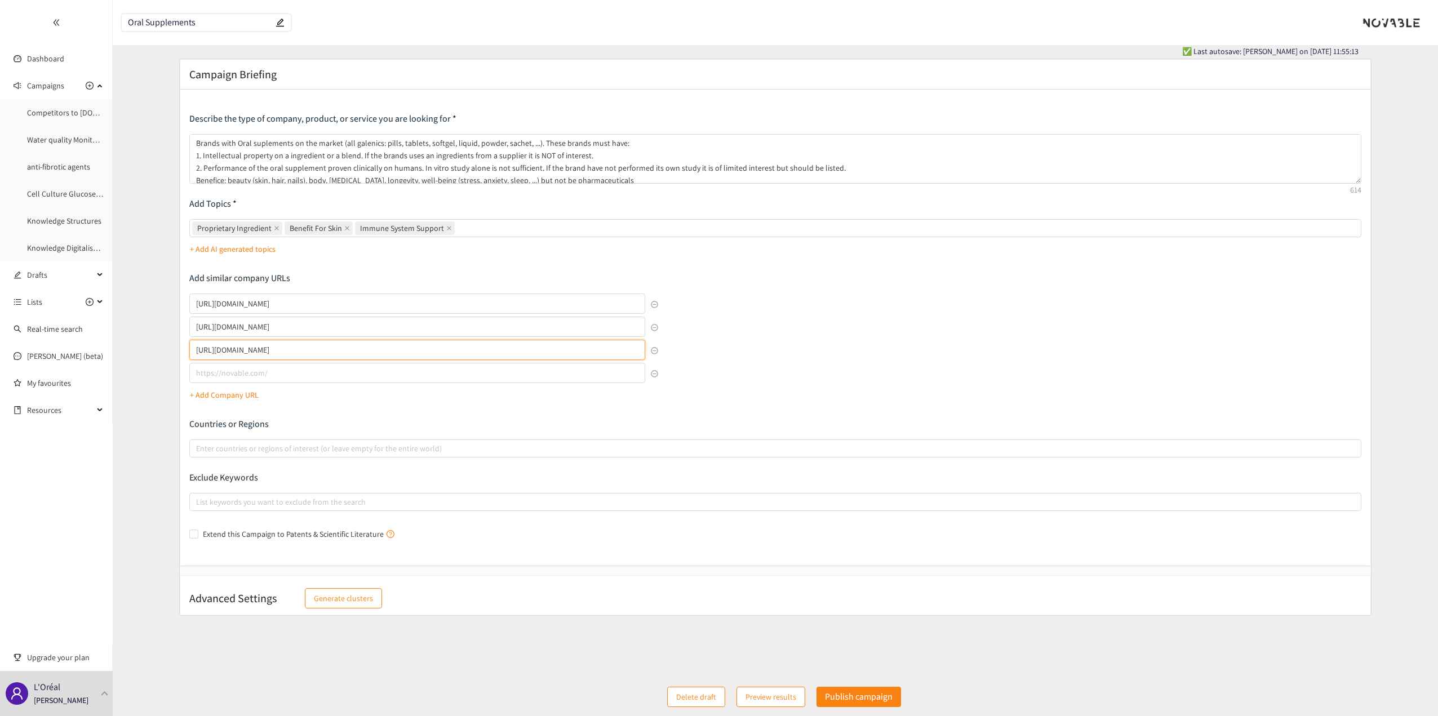
click at [292, 310] on input "[URL][DOMAIN_NAME]" at bounding box center [417, 350] width 456 height 20
click at [291, 310] on input "lookalikes url" at bounding box center [417, 373] width 456 height 20
paste input "[URL][DOMAIN_NAME]"
type input "[URL][DOMAIN_NAME]"
click at [421, 310] on form "Campaign Briefing Describe the type of company, product, or service you are loo…" at bounding box center [775, 368] width 1325 height 619
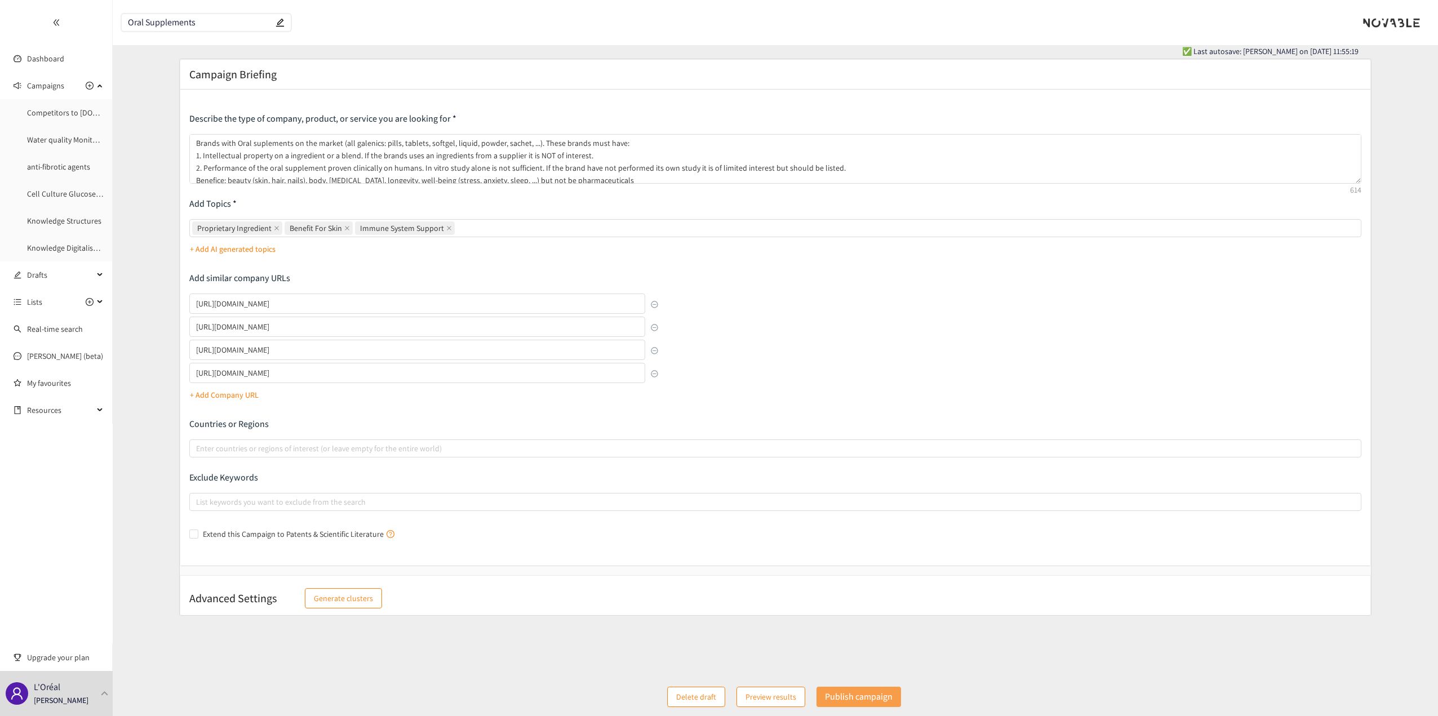
click at [721, 310] on p "Publish campaign" at bounding box center [859, 697] width 68 height 14
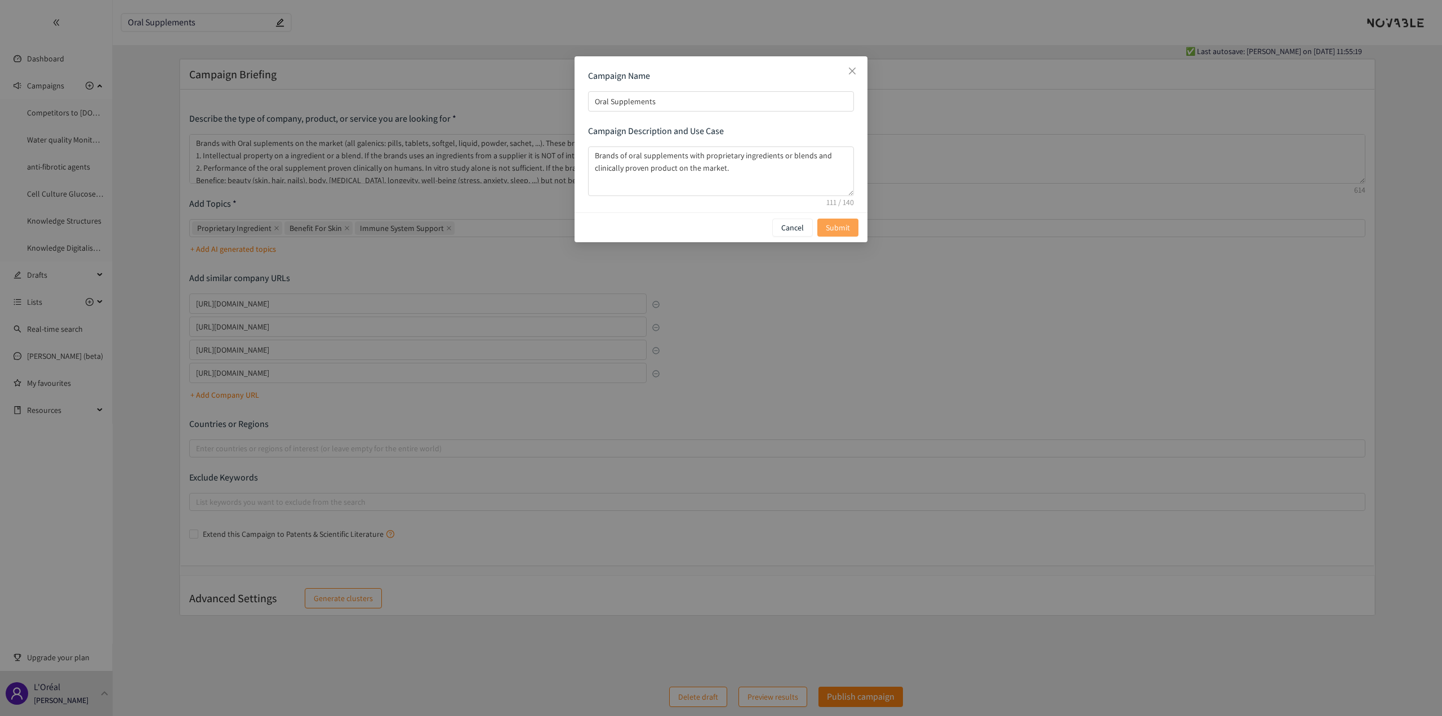
click at [721, 226] on span "Submit" at bounding box center [838, 227] width 24 height 12
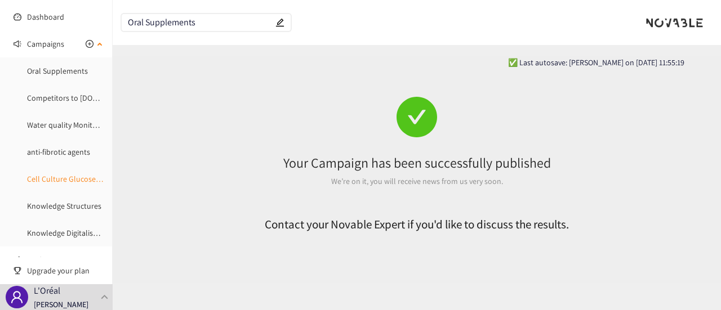
scroll to position [0, 0]
